Goal: Navigation & Orientation: Find specific page/section

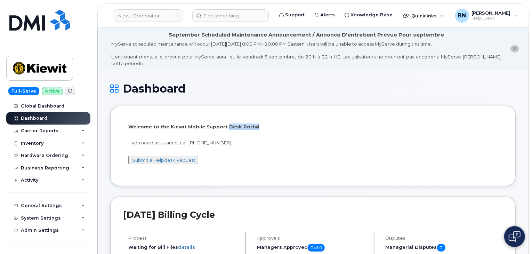
drag, startPoint x: 222, startPoint y: 120, endPoint x: 249, endPoint y: 119, distance: 27.5
click at [249, 123] on p "Welcome to the Kiewit Mobile Support Desk Portal" at bounding box center [312, 126] width 369 height 7
click at [243, 123] on p "Welcome to the Kiewit Mobile Support Desk Portal" at bounding box center [312, 126] width 369 height 7
click at [245, 123] on p "Welcome to the Kiewit Mobile Support Desk Portal" at bounding box center [312, 126] width 369 height 7
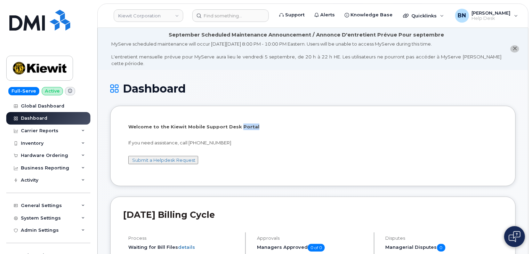
click at [245, 123] on p "Welcome to the Kiewit Mobile Support Desk Portal" at bounding box center [312, 126] width 369 height 7
click at [249, 123] on p "Welcome to the Kiewit Mobile Support Desk Portal" at bounding box center [312, 126] width 369 height 7
drag, startPoint x: 249, startPoint y: 120, endPoint x: 245, endPoint y: 120, distance: 3.8
click at [245, 123] on p "Welcome to the Kiewit Mobile Support Desk Portal" at bounding box center [312, 126] width 369 height 7
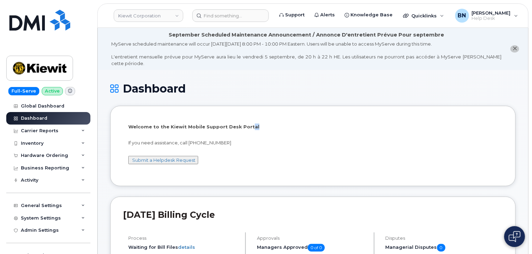
click at [245, 123] on p "Welcome to the Kiewit Mobile Support Desk Portal" at bounding box center [312, 126] width 369 height 7
